Goal: Task Accomplishment & Management: Manage account settings

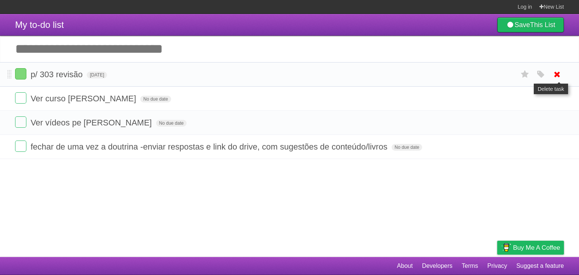
click at [555, 74] on icon at bounding box center [557, 74] width 11 height 12
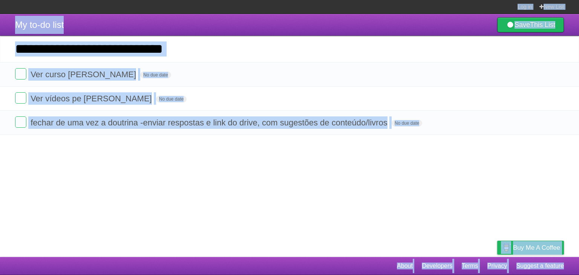
click at [193, 157] on article "My to-do list Save This List Add another task ********* Ver curso Kariny noivad…" at bounding box center [289, 135] width 579 height 243
click at [163, 182] on article "My to-do list Save This List Add another task ********* Ver curso Kariny noivad…" at bounding box center [289, 135] width 579 height 243
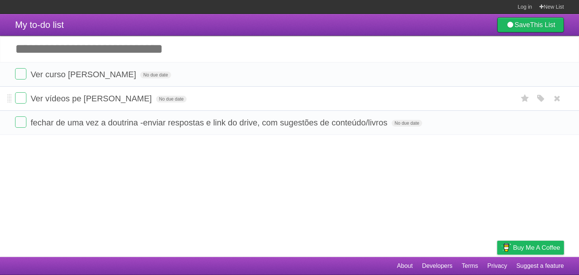
click at [217, 101] on form "Ver vídeos pe Luiz Fernando No due date White Red Blue Green Purple Orange" at bounding box center [289, 98] width 549 height 12
